Goal: Transaction & Acquisition: Purchase product/service

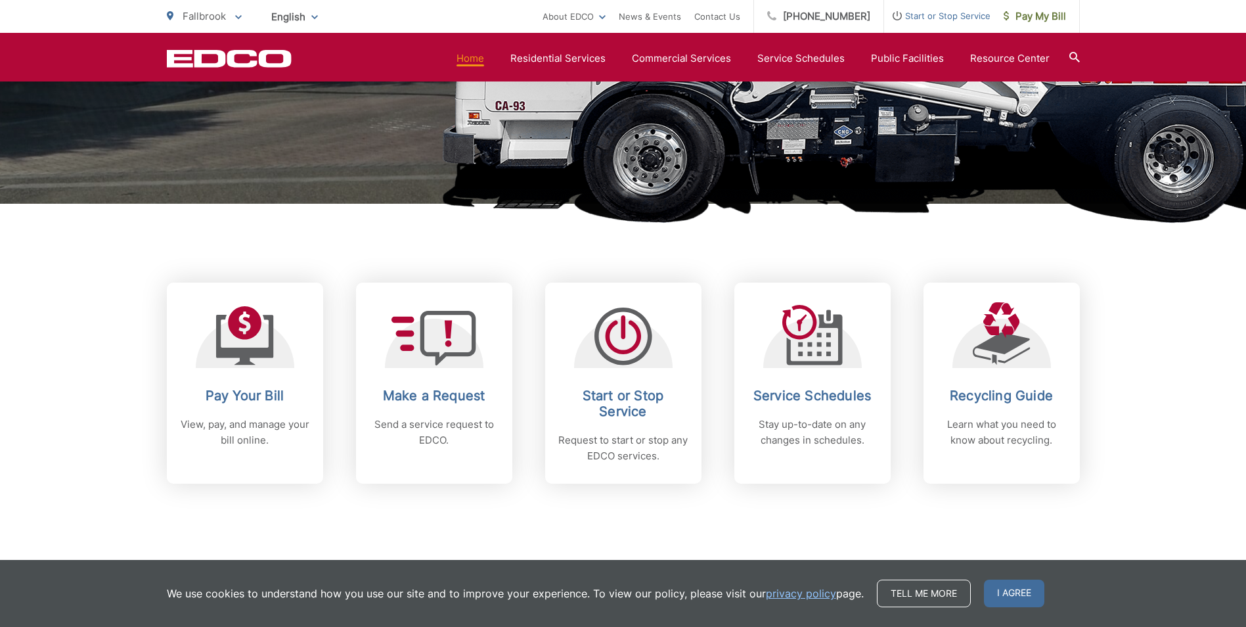
scroll to position [394, 0]
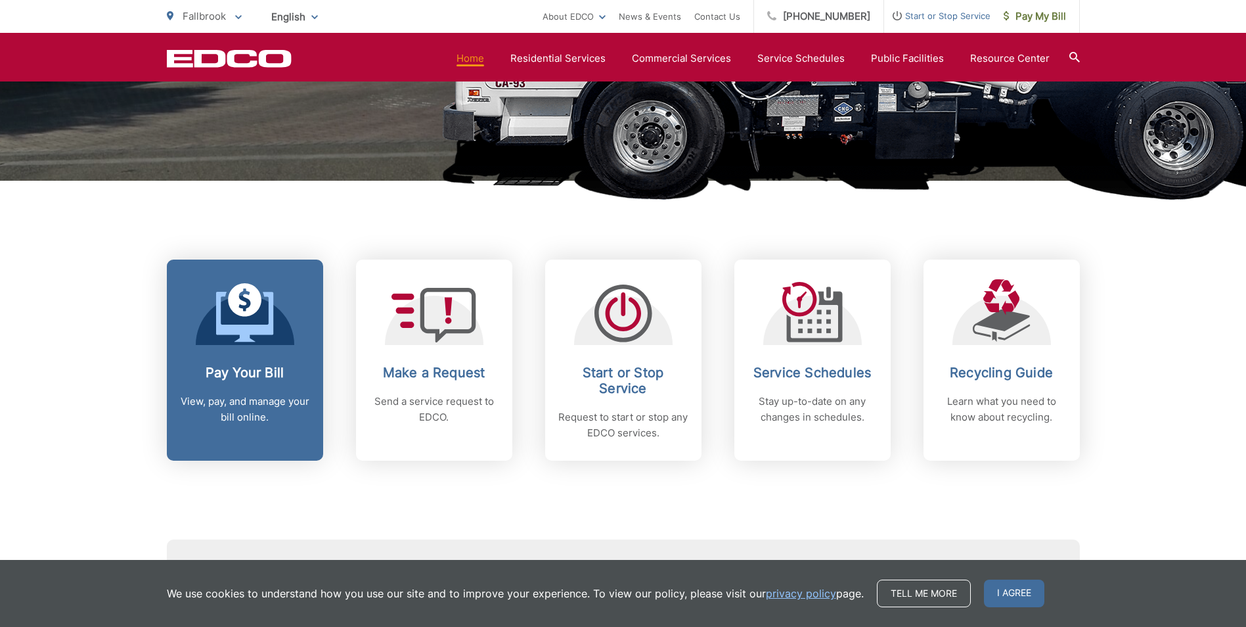
click at [229, 393] on div "Pay Your Bill View, pay, and manage your bill online." at bounding box center [245, 395] width 130 height 60
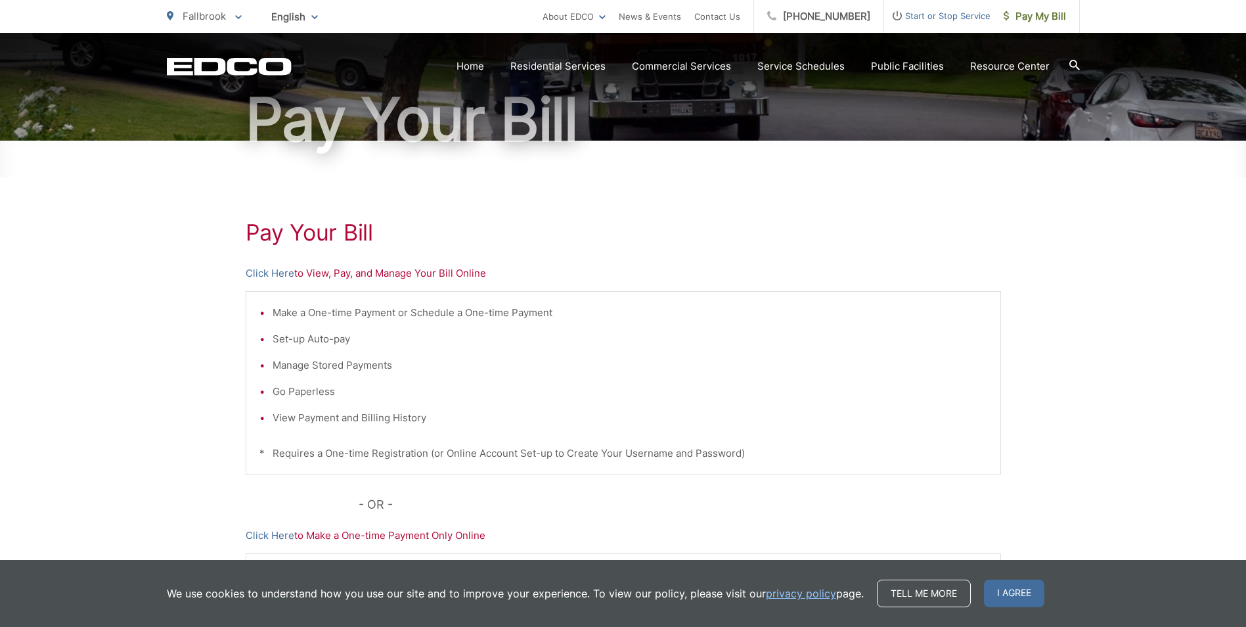
scroll to position [131, 0]
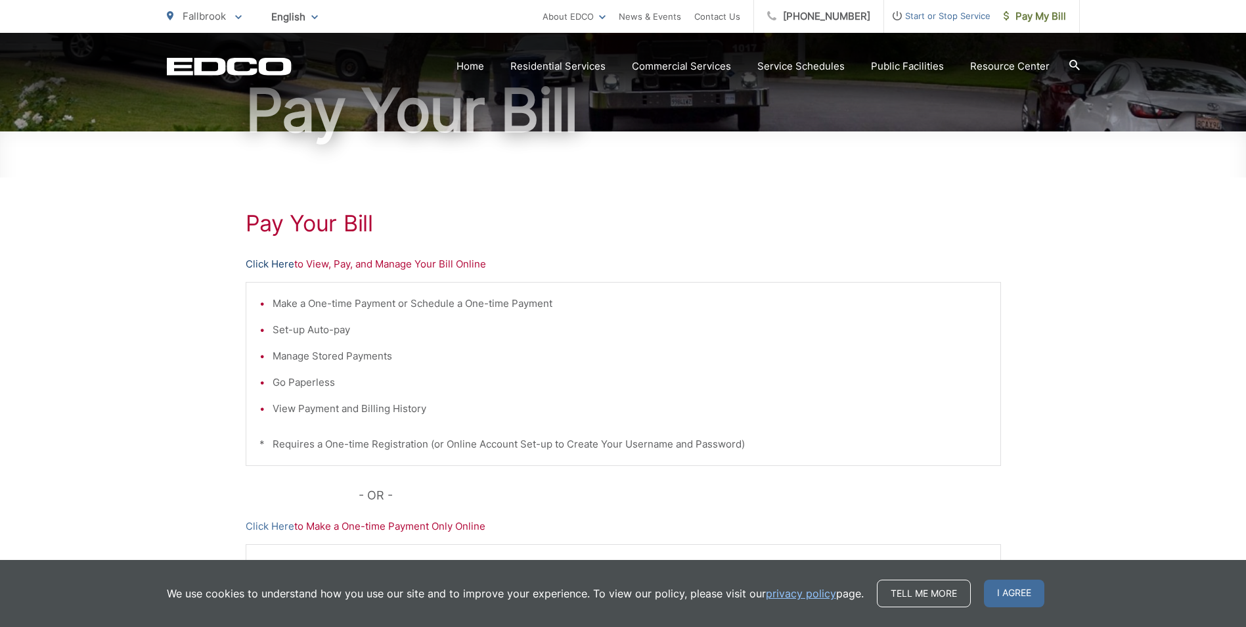
click at [282, 267] on link "Click Here" at bounding box center [270, 264] width 49 height 16
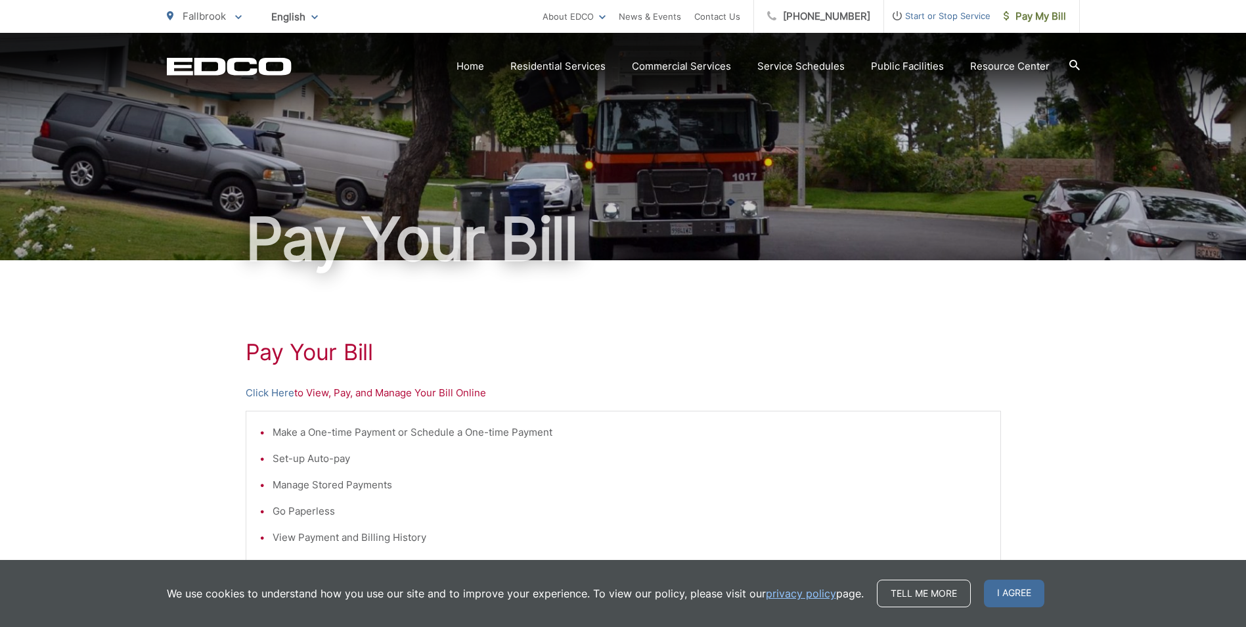
scroll to position [0, 0]
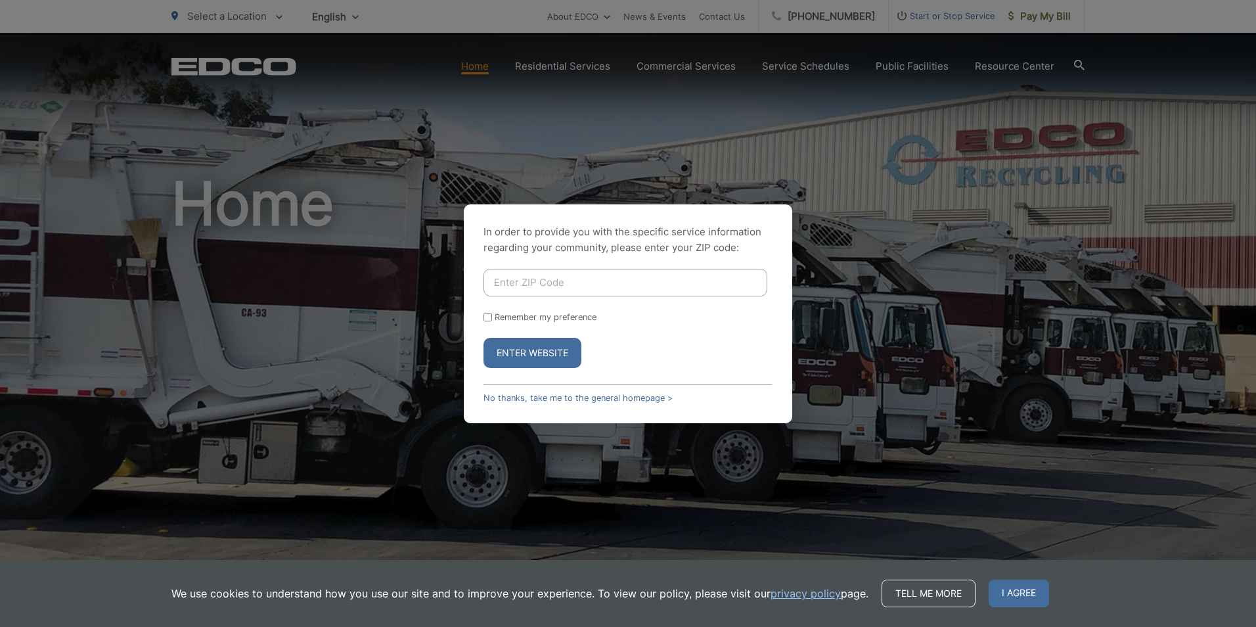
click at [506, 285] on input "Enter ZIP Code" at bounding box center [625, 283] width 284 height 28
type input "92028"
click at [570, 351] on button "Enter Website" at bounding box center [532, 353] width 98 height 30
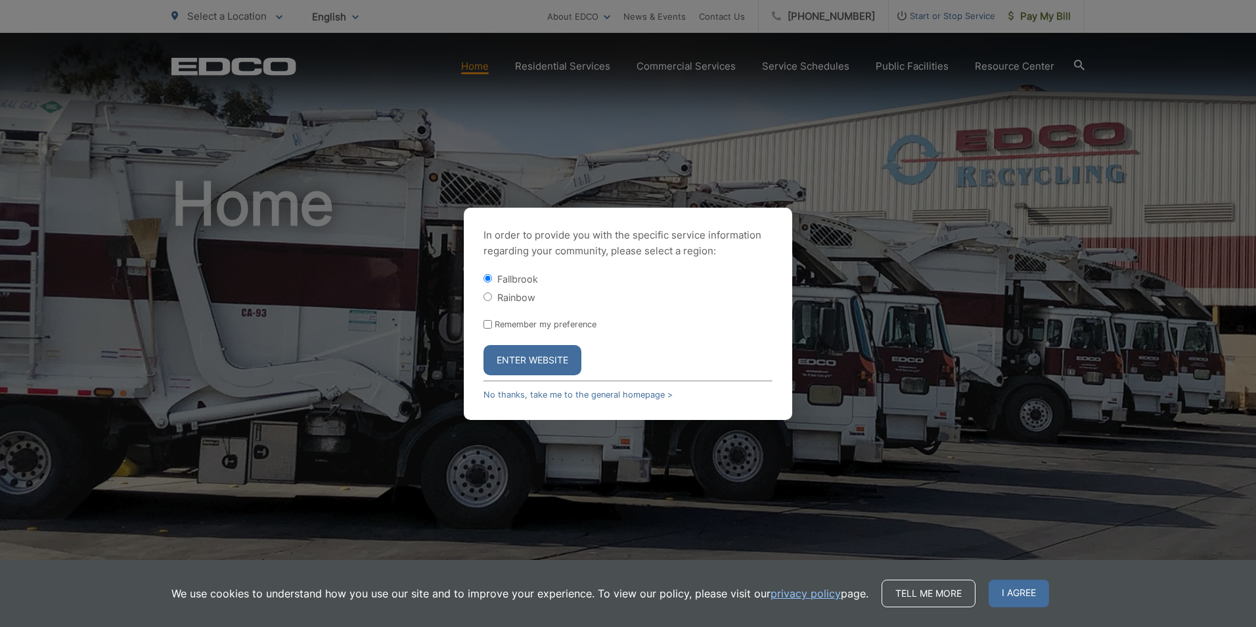
click at [562, 359] on button "Enter Website" at bounding box center [532, 360] width 98 height 30
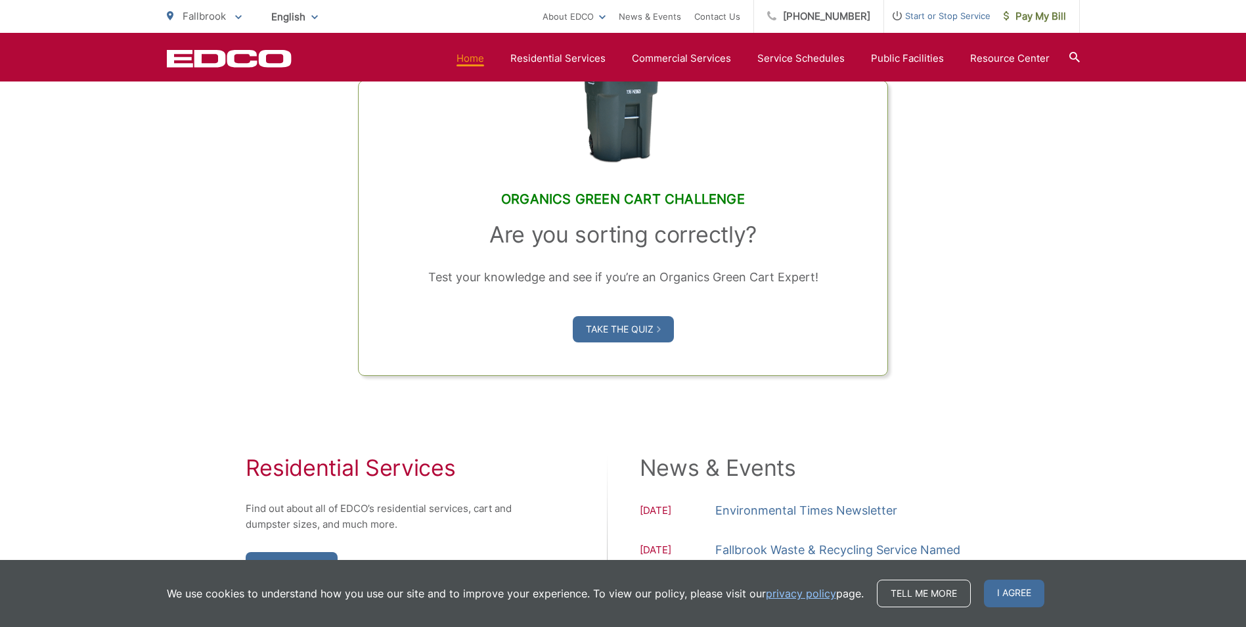
scroll to position [1006, 0]
